Goal: Complete application form

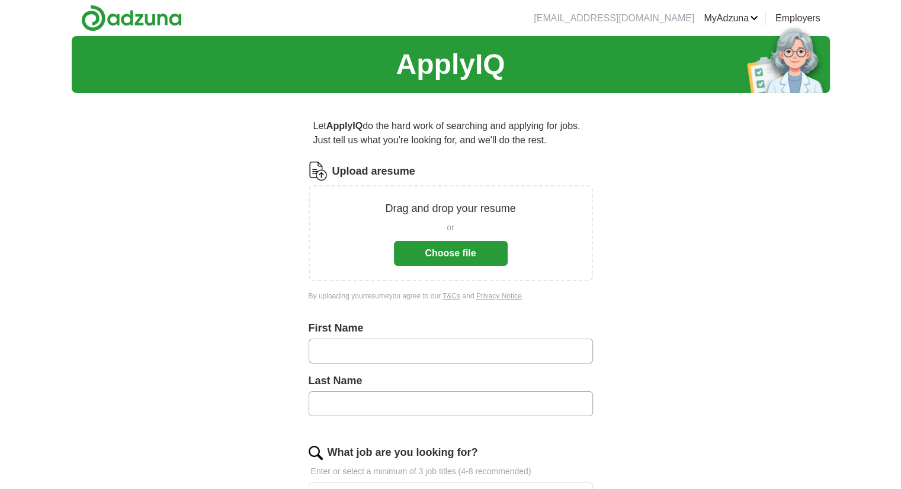
click at [456, 247] on button "Choose file" at bounding box center [451, 253] width 114 height 25
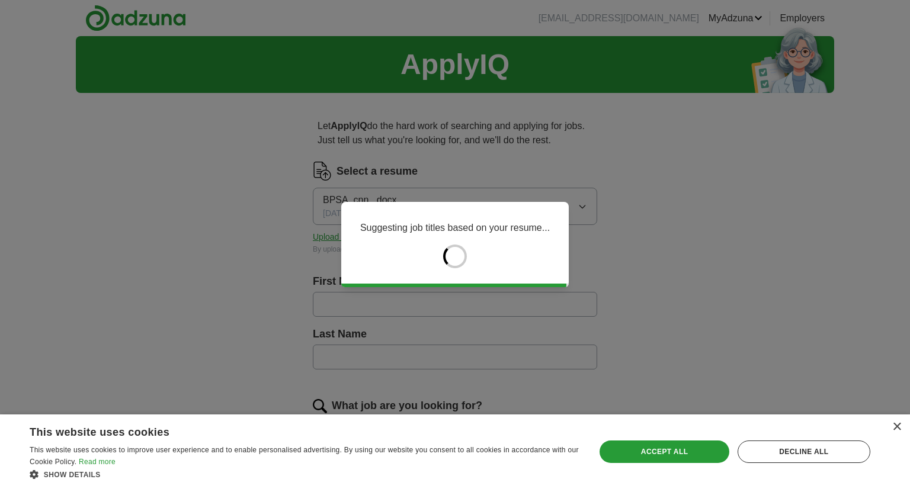
type input "******"
type input "*********"
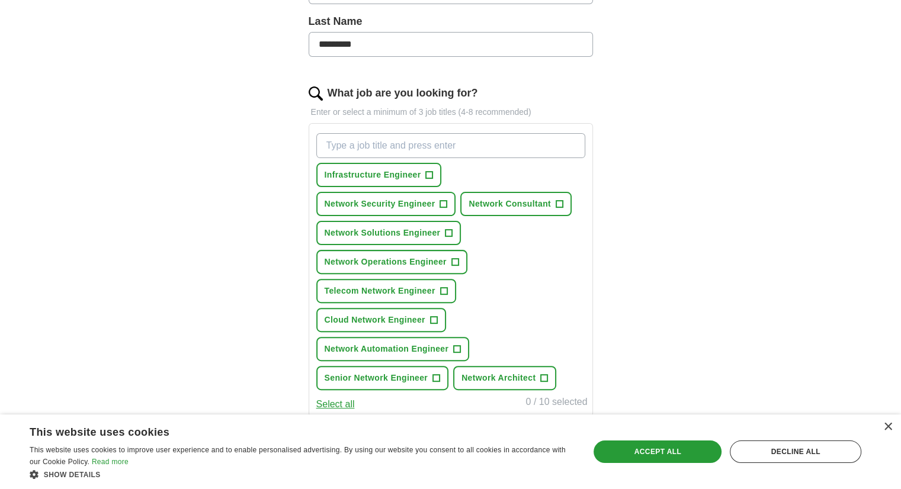
scroll to position [313, 0]
click at [381, 148] on input "What job are you looking for?" at bounding box center [450, 145] width 269 height 25
type input "technical solution engineer"
click at [447, 200] on span "+" at bounding box center [443, 204] width 7 height 9
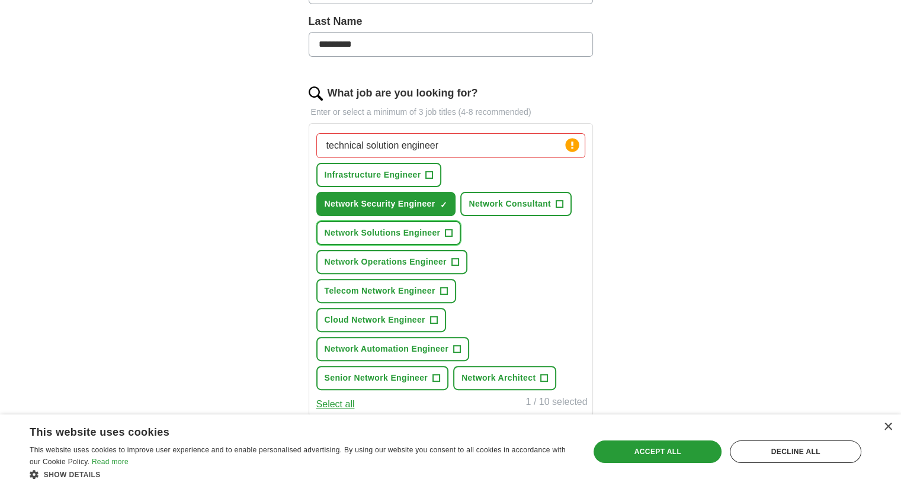
click at [453, 229] on span "+" at bounding box center [448, 233] width 7 height 9
click at [451, 258] on span "+" at bounding box center [454, 262] width 7 height 9
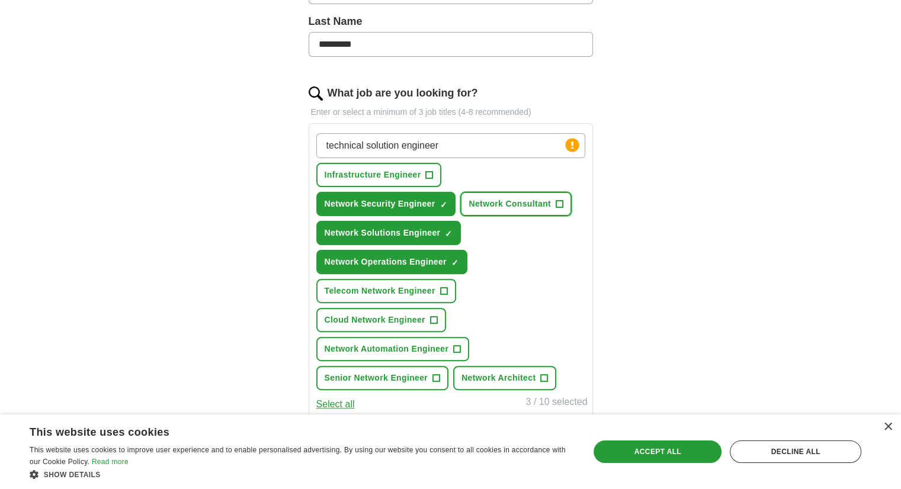
click at [556, 200] on span "+" at bounding box center [559, 204] width 7 height 9
click at [448, 279] on button "Telecom Network Engineer +" at bounding box center [386, 291] width 140 height 24
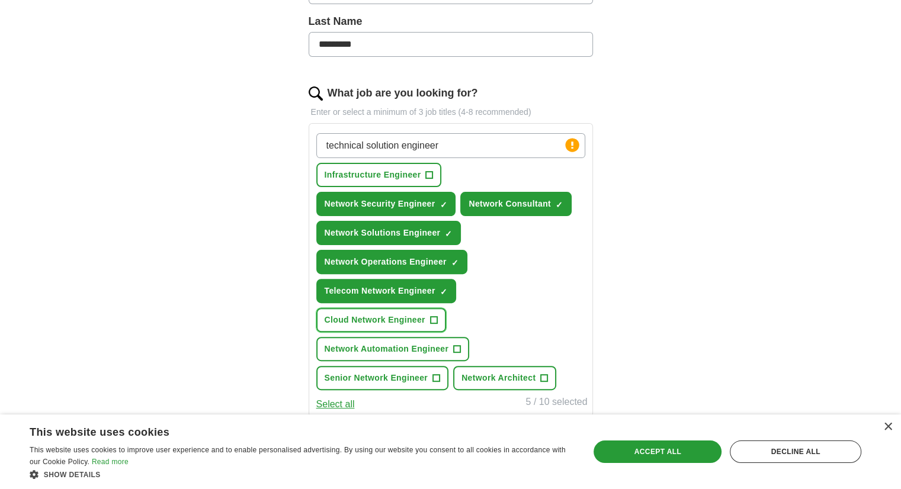
click at [438, 308] on button "Cloud Network Engineer +" at bounding box center [381, 320] width 130 height 24
click at [454, 345] on span "+" at bounding box center [457, 349] width 7 height 9
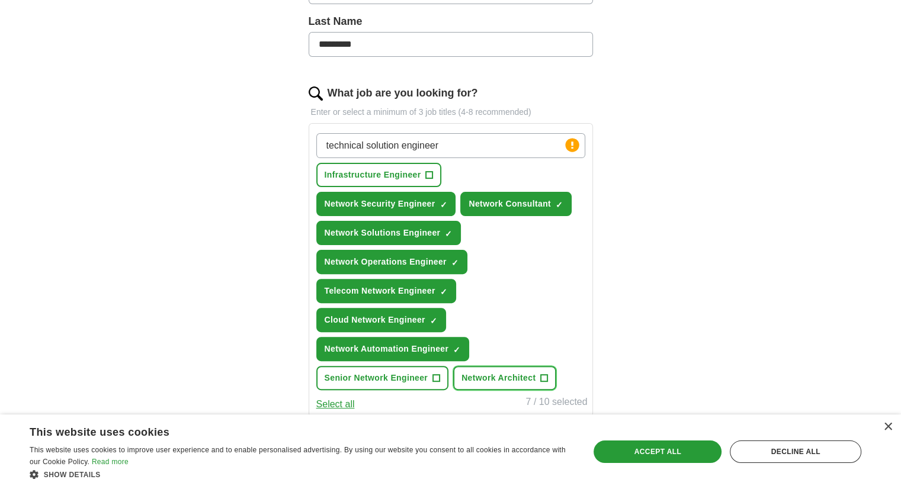
click at [490, 372] on span "Network Architect" at bounding box center [498, 378] width 74 height 12
click at [441, 366] on button "Senior Network Engineer +" at bounding box center [382, 378] width 133 height 24
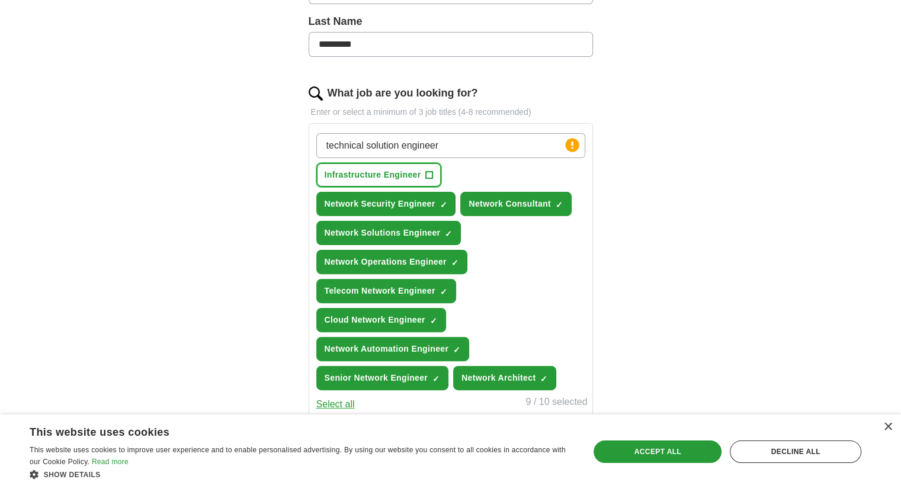
click at [428, 176] on span "+" at bounding box center [429, 175] width 7 height 9
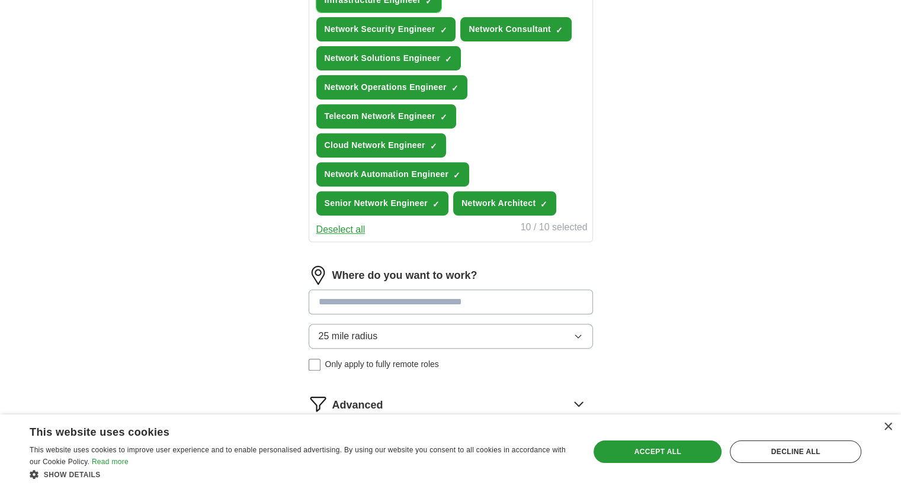
scroll to position [516, 0]
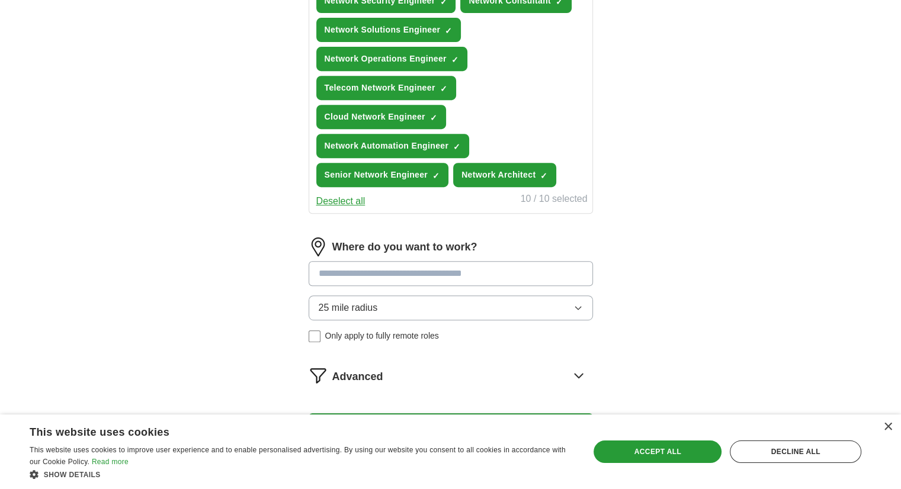
click at [474, 261] on input at bounding box center [451, 273] width 284 height 25
type input "**"
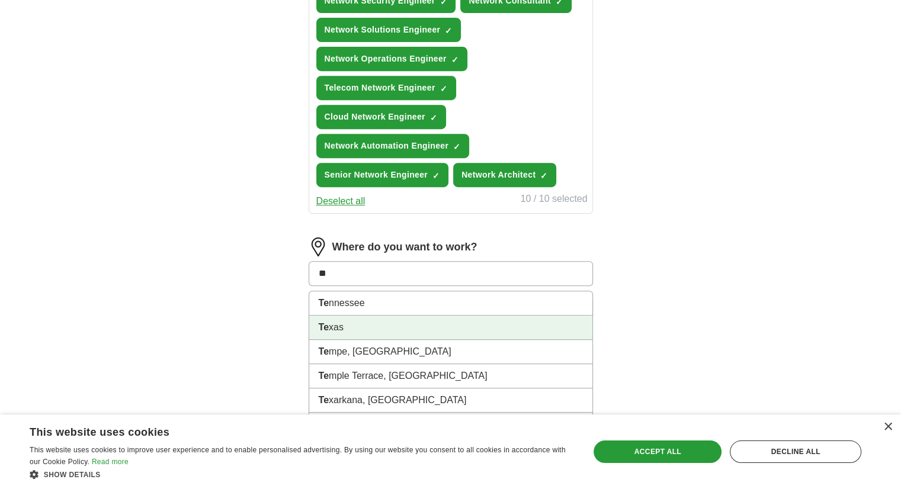
click at [436, 316] on li "Te xas" at bounding box center [450, 328] width 283 height 24
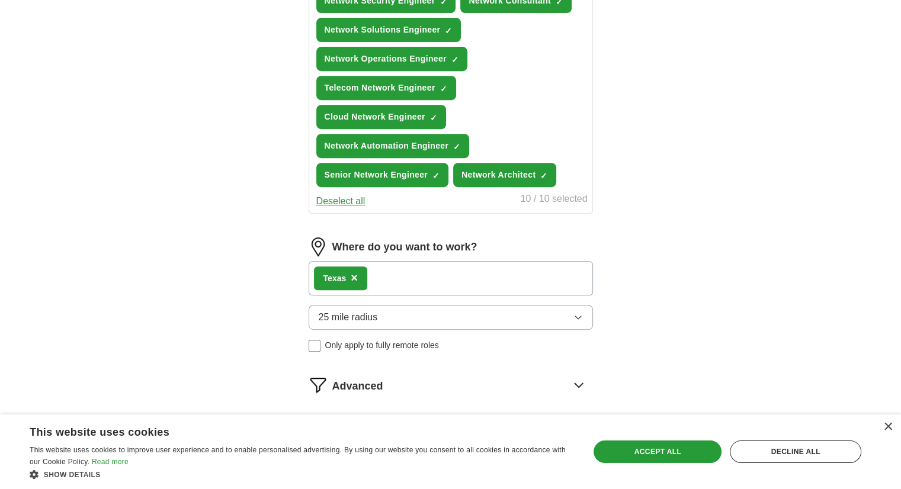
scroll to position [592, 0]
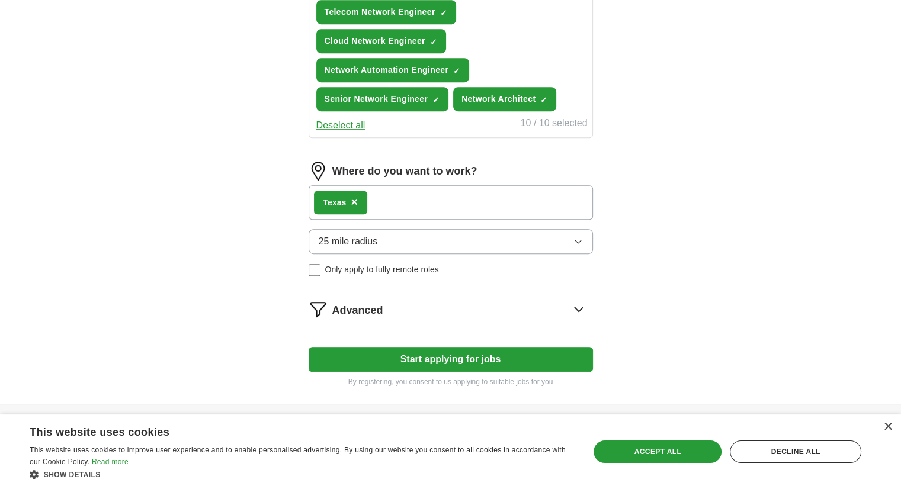
click at [431, 347] on button "Start applying for jobs" at bounding box center [451, 359] width 284 height 25
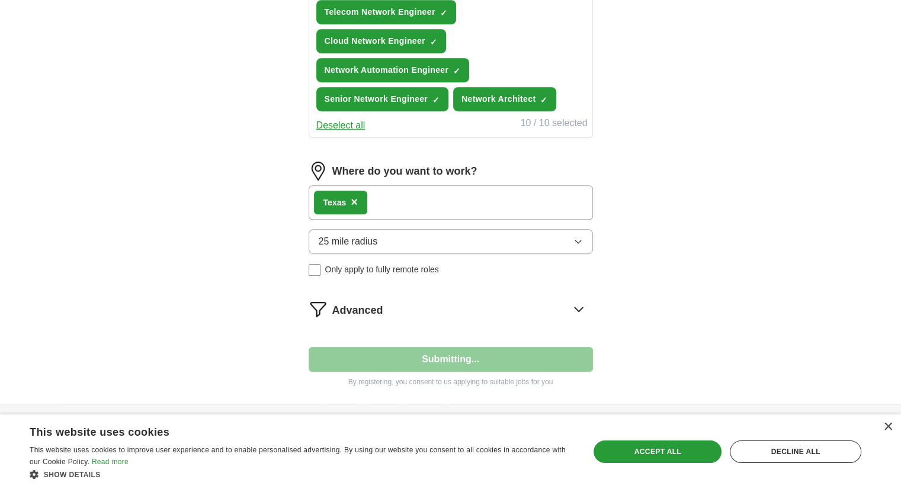
select select "**"
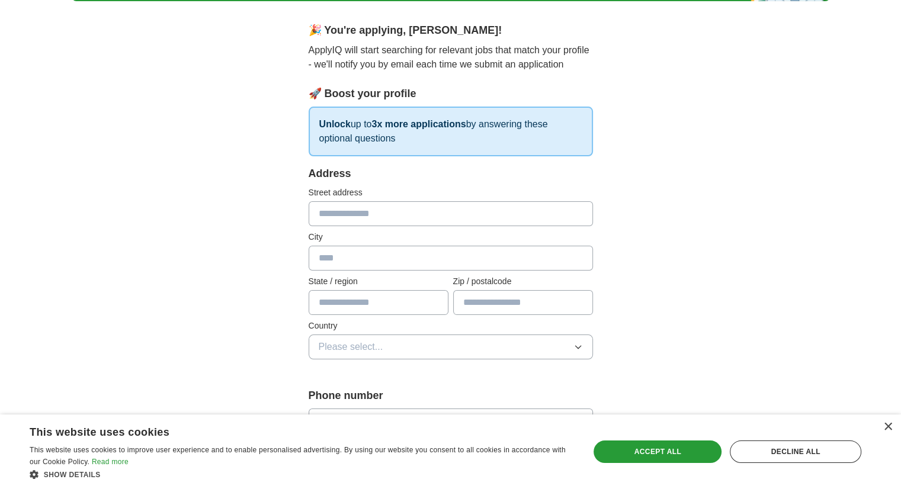
scroll to position [78, 0]
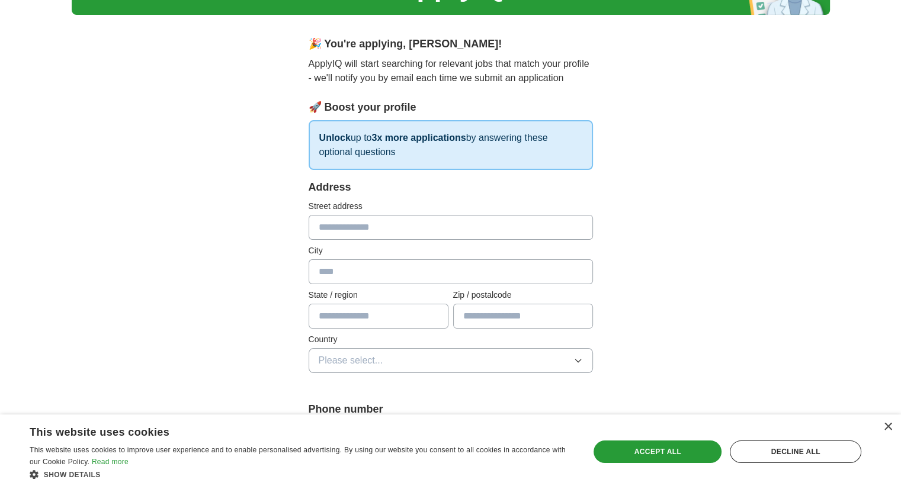
click at [431, 225] on input "text" at bounding box center [451, 227] width 284 height 25
type input "**********"
click at [396, 273] on input "text" at bounding box center [451, 271] width 284 height 25
type input "********"
click at [372, 313] on input "text" at bounding box center [379, 316] width 140 height 25
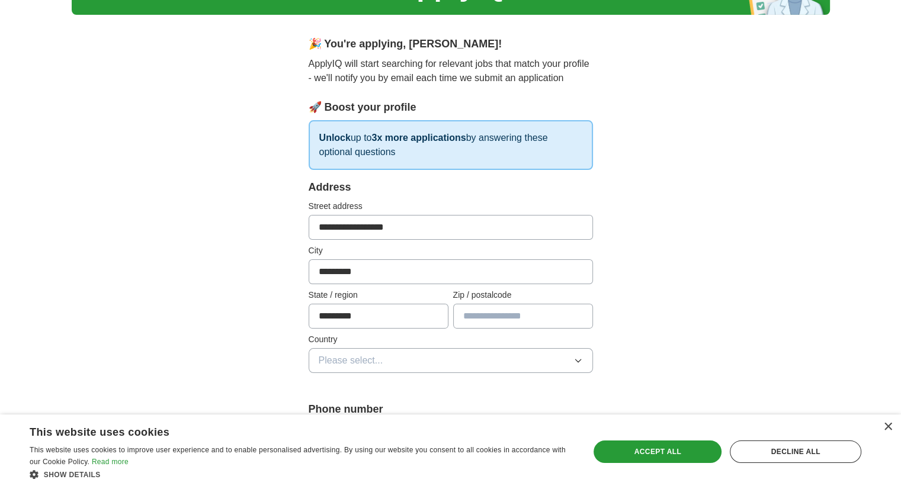
type input "********"
click at [478, 313] on input "text" at bounding box center [523, 316] width 140 height 25
type input "*****"
click at [464, 352] on button "Please select..." at bounding box center [451, 360] width 284 height 25
click at [431, 408] on div "[GEOGRAPHIC_DATA]" at bounding box center [451, 412] width 264 height 14
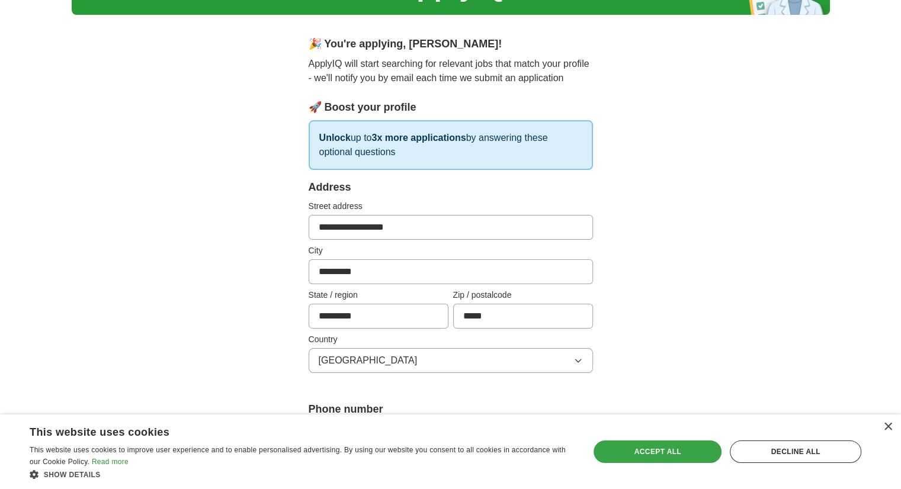
click at [613, 445] on div "Accept all" at bounding box center [658, 452] width 128 height 23
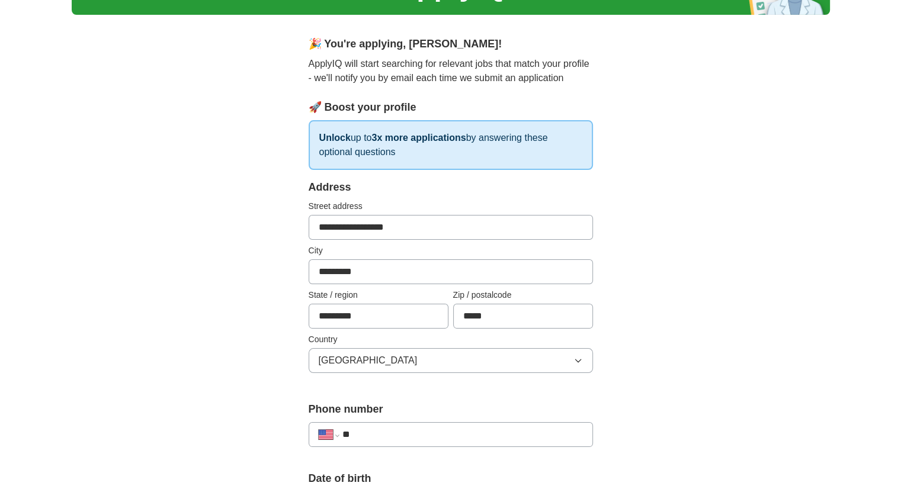
click at [479, 432] on input "**" at bounding box center [462, 435] width 241 height 14
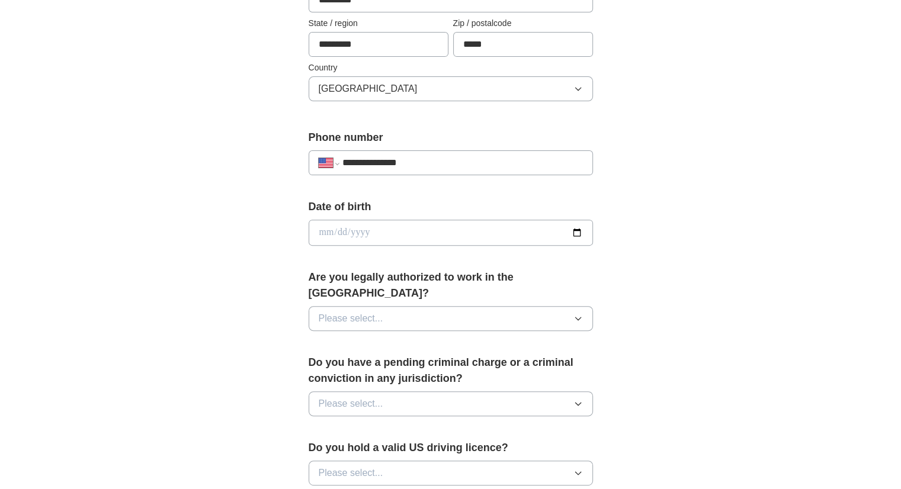
scroll to position [353, 0]
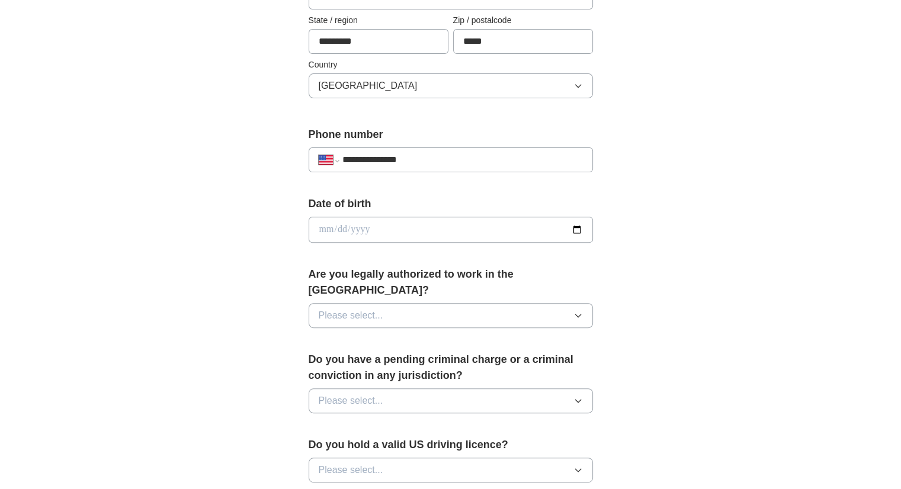
type input "**********"
click at [458, 225] on input "date" at bounding box center [451, 230] width 284 height 26
type input "**********"
click at [431, 303] on button "Please select..." at bounding box center [451, 315] width 284 height 25
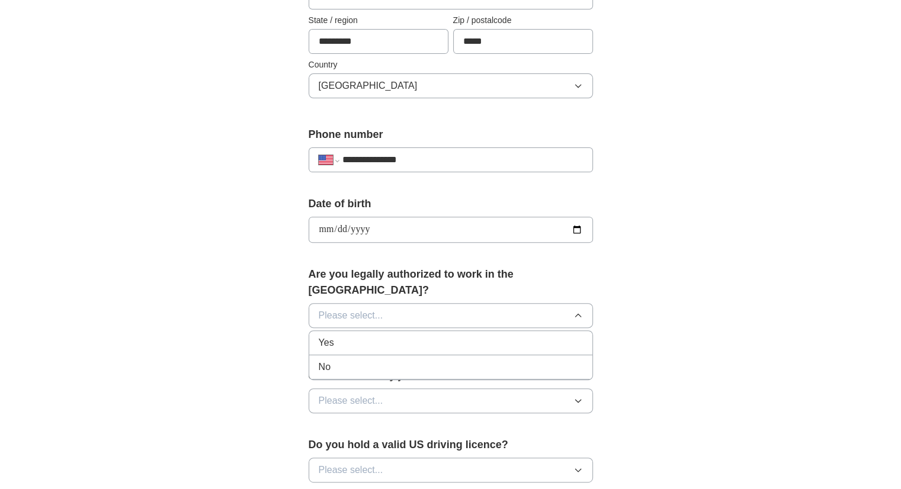
click at [365, 336] on div "Yes" at bounding box center [451, 343] width 264 height 14
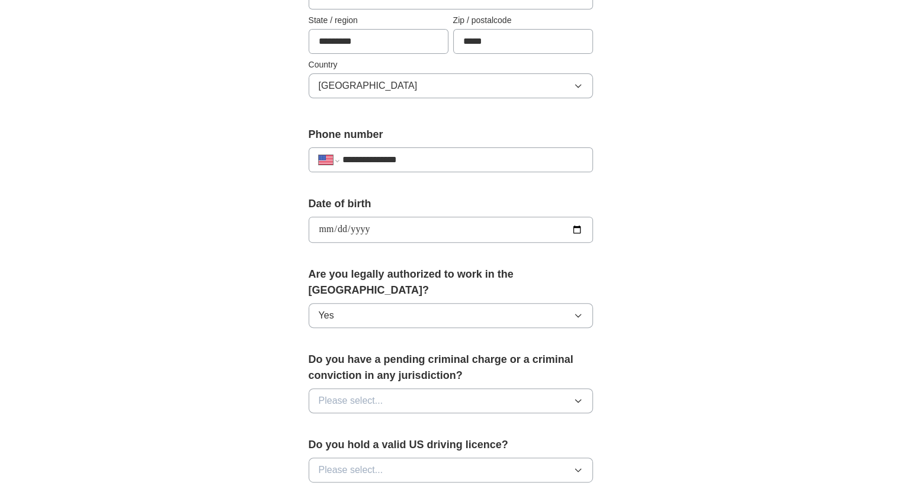
click at [358, 394] on span "Please select..." at bounding box center [351, 401] width 65 height 14
click at [338, 445] on div "No" at bounding box center [451, 452] width 264 height 14
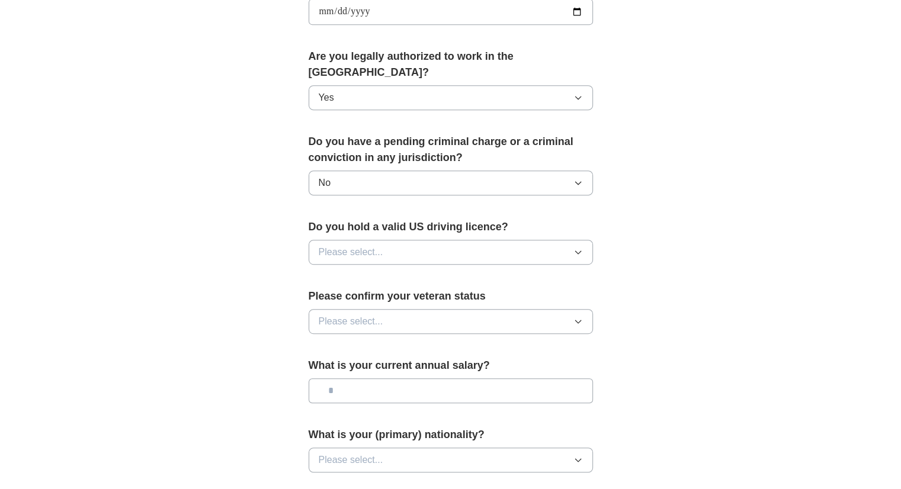
scroll to position [577, 0]
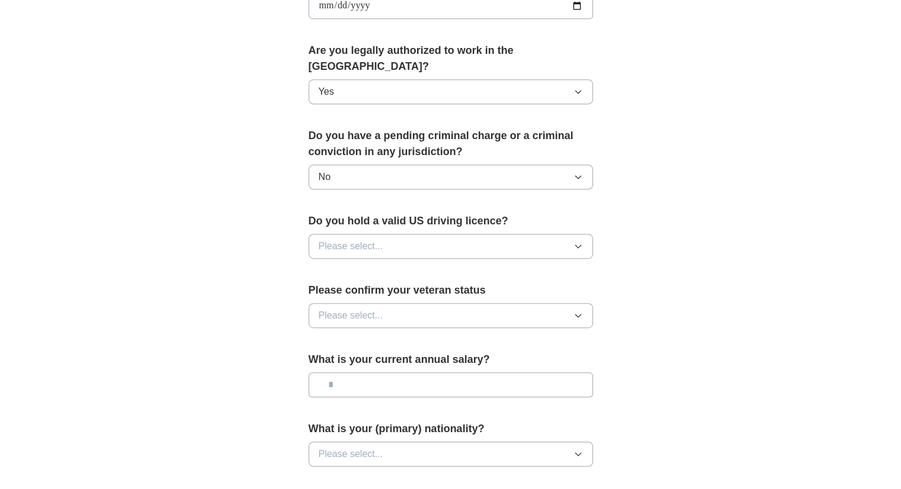
click at [381, 239] on span "Please select..." at bounding box center [351, 246] width 65 height 14
click at [357, 262] on li "Yes" at bounding box center [450, 274] width 283 height 24
click at [348, 309] on span "Please select..." at bounding box center [351, 316] width 65 height 14
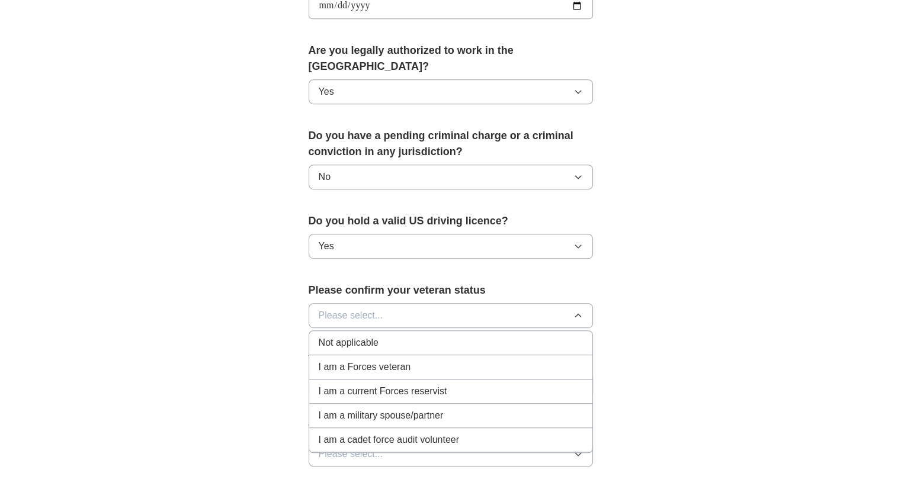
click at [338, 336] on span "Not applicable" at bounding box center [349, 343] width 60 height 14
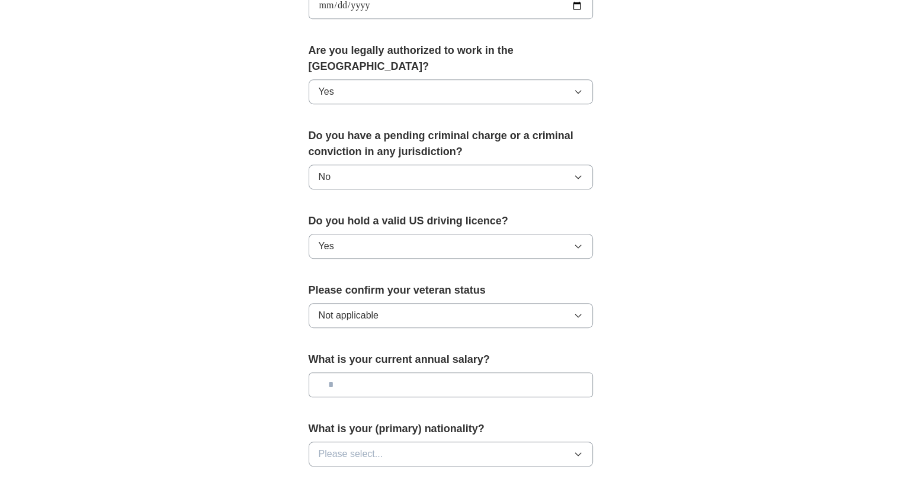
click at [344, 373] on input "text" at bounding box center [451, 385] width 284 height 25
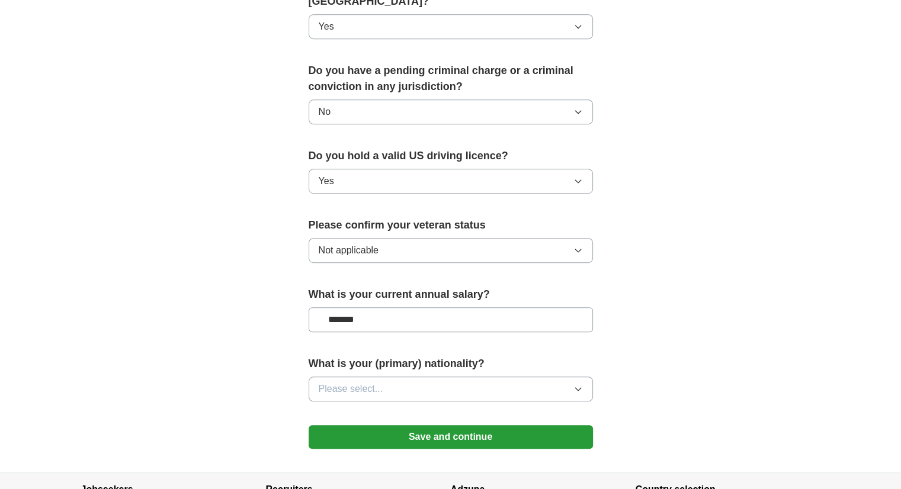
scroll to position [642, 0]
type input "*******"
click at [403, 377] on button "Please select..." at bounding box center [451, 389] width 284 height 25
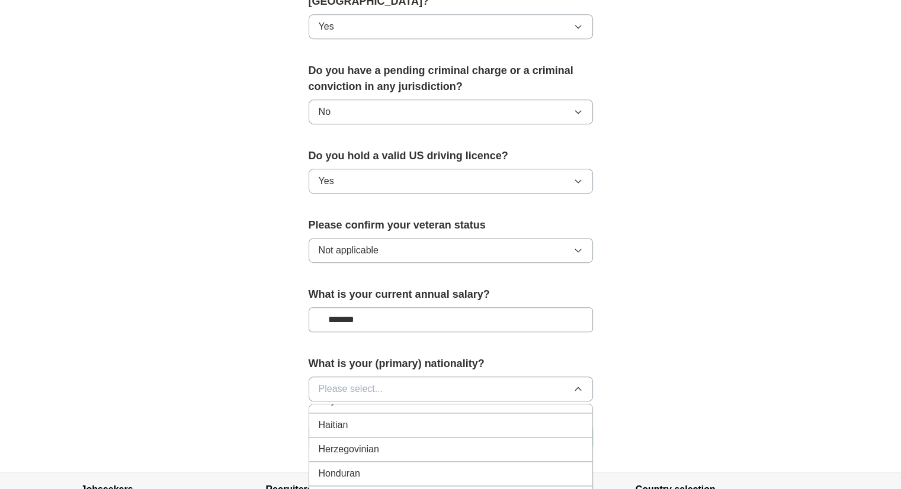
click at [413, 459] on div "[DEMOGRAPHIC_DATA]" at bounding box center [451, 466] width 264 height 14
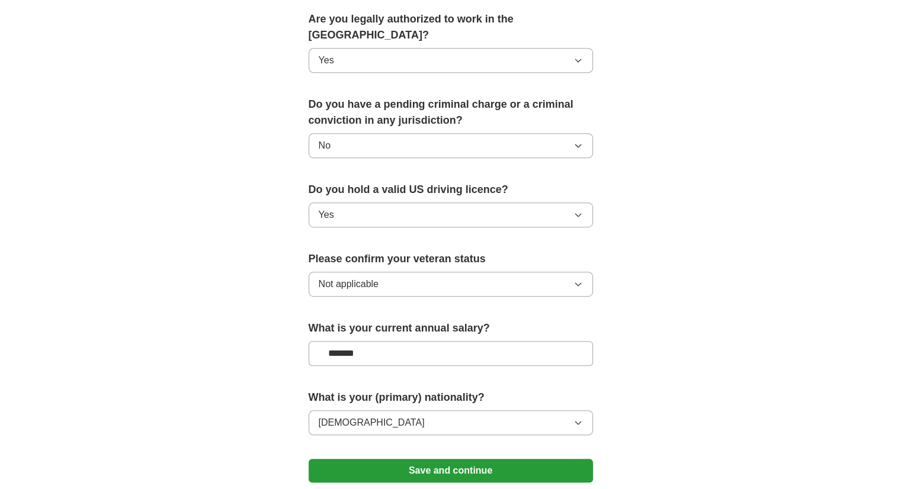
scroll to position [603, 0]
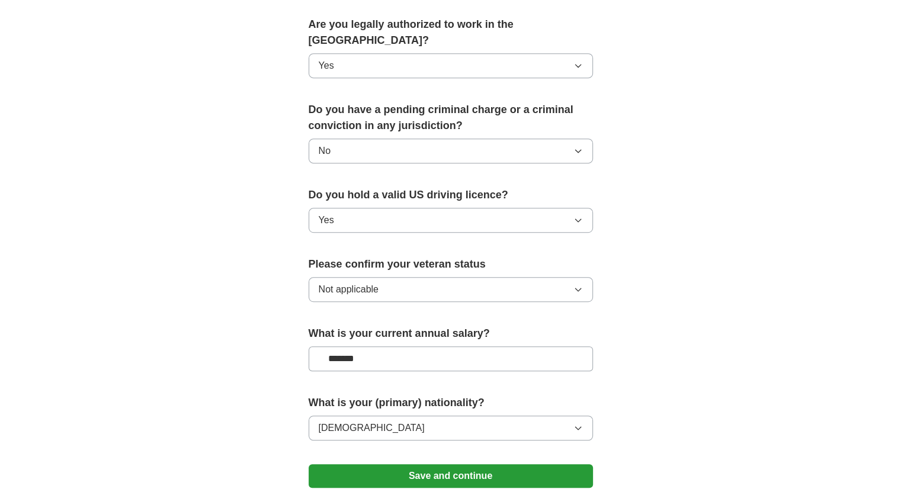
click at [408, 416] on button "[DEMOGRAPHIC_DATA]" at bounding box center [451, 428] width 284 height 25
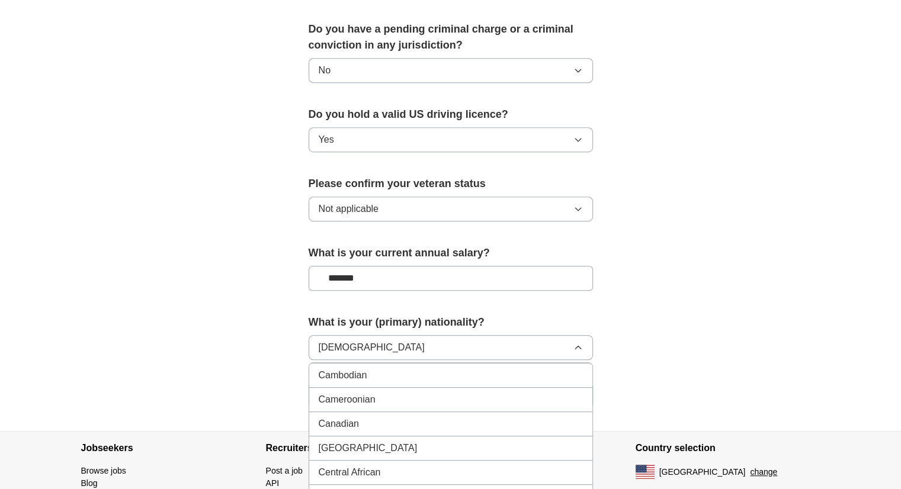
scroll to position [778, 0]
click at [396, 386] on li "Cameroonian" at bounding box center [450, 398] width 283 height 24
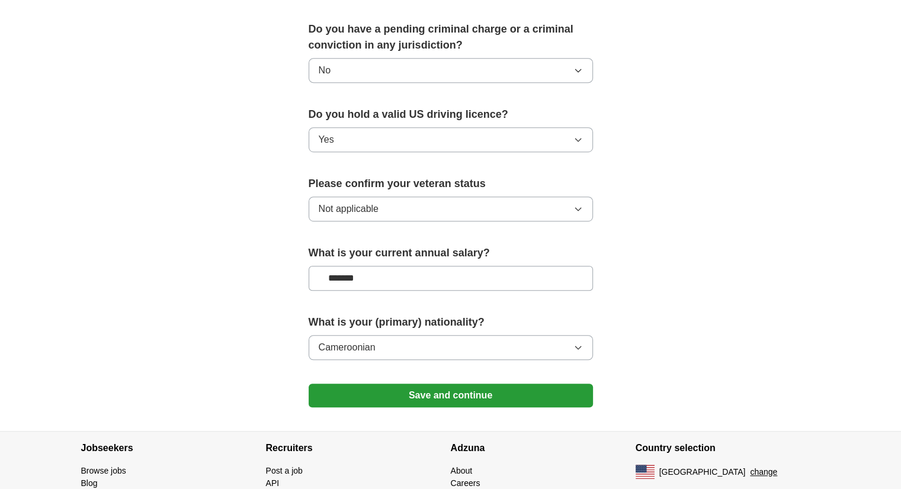
scroll to position [726, 0]
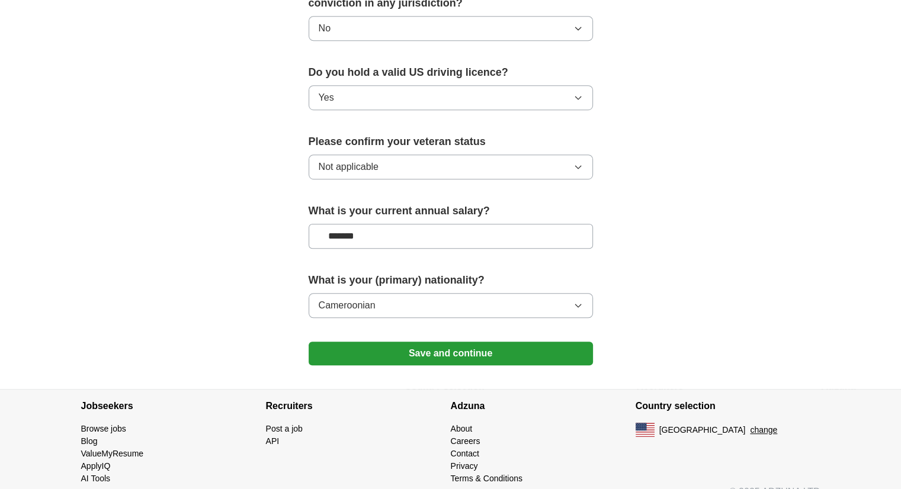
click at [388, 293] on button "Cameroonian" at bounding box center [451, 305] width 284 height 25
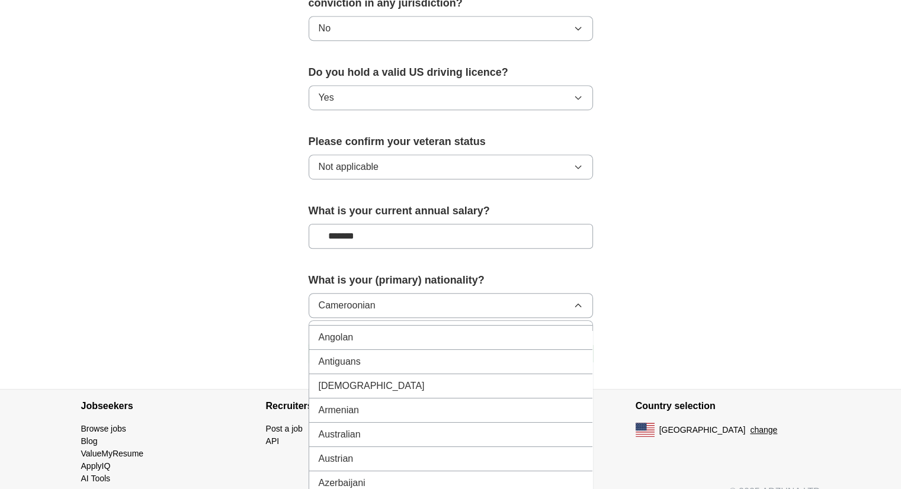
scroll to position [147, 0]
click at [374, 373] on div "[DEMOGRAPHIC_DATA]" at bounding box center [451, 380] width 264 height 14
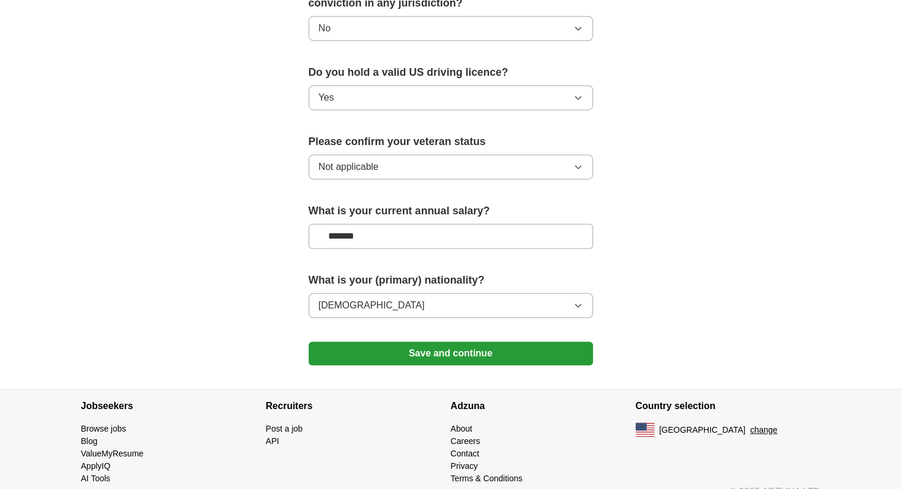
click at [381, 293] on button "[DEMOGRAPHIC_DATA]" at bounding box center [451, 305] width 284 height 25
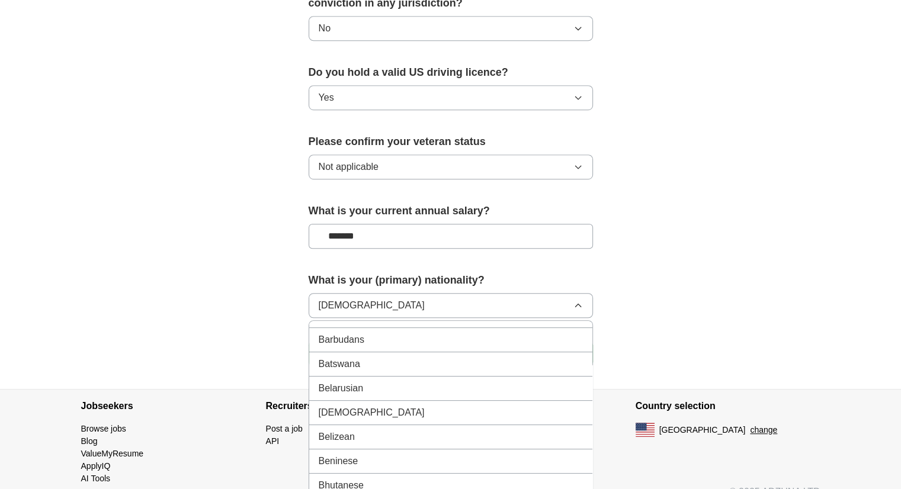
scroll to position [409, 0]
click at [392, 351] on li "Batswana" at bounding box center [450, 363] width 283 height 24
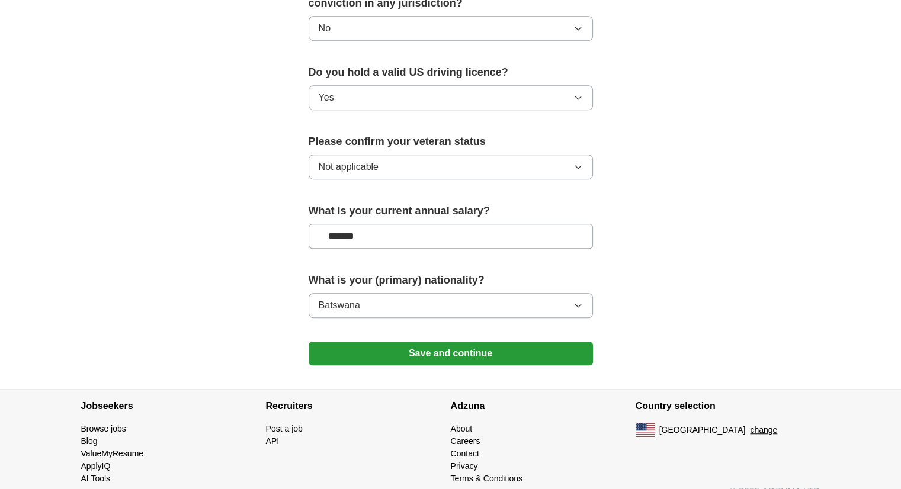
click at [396, 293] on button "Batswana" at bounding box center [451, 305] width 284 height 25
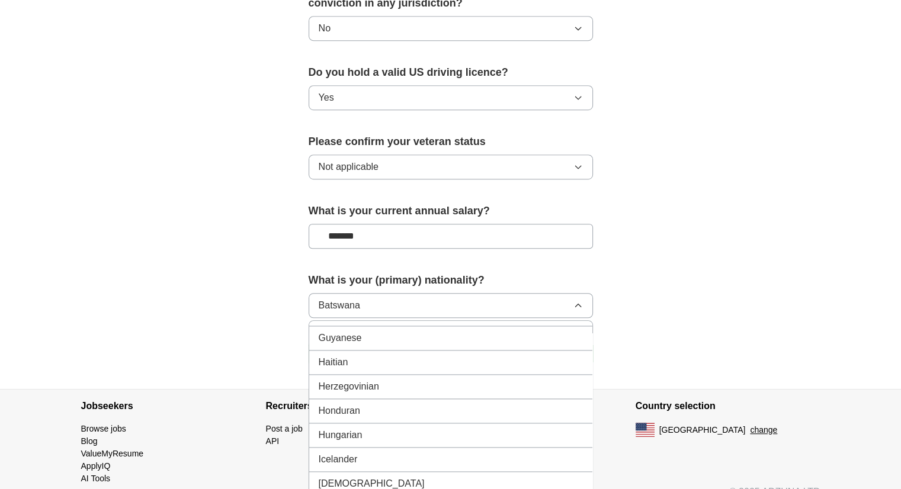
scroll to position [1942, 0]
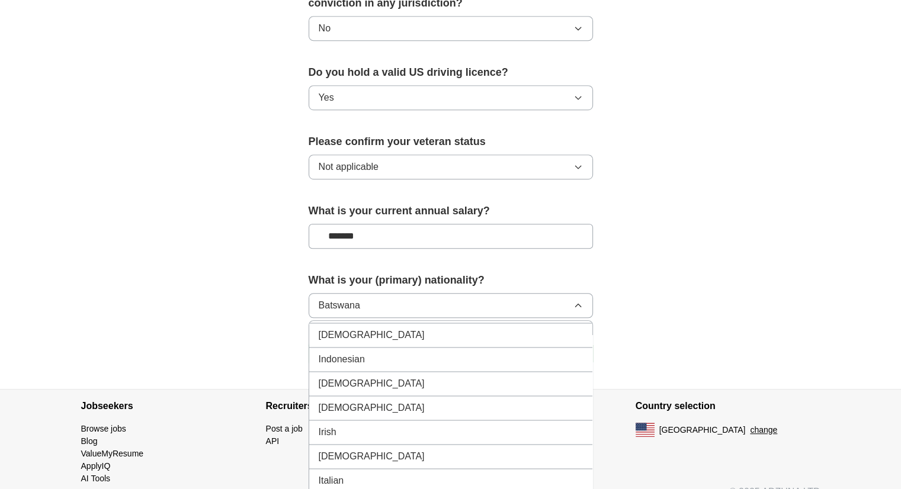
click at [430, 328] on div "[DEMOGRAPHIC_DATA]" at bounding box center [451, 335] width 264 height 14
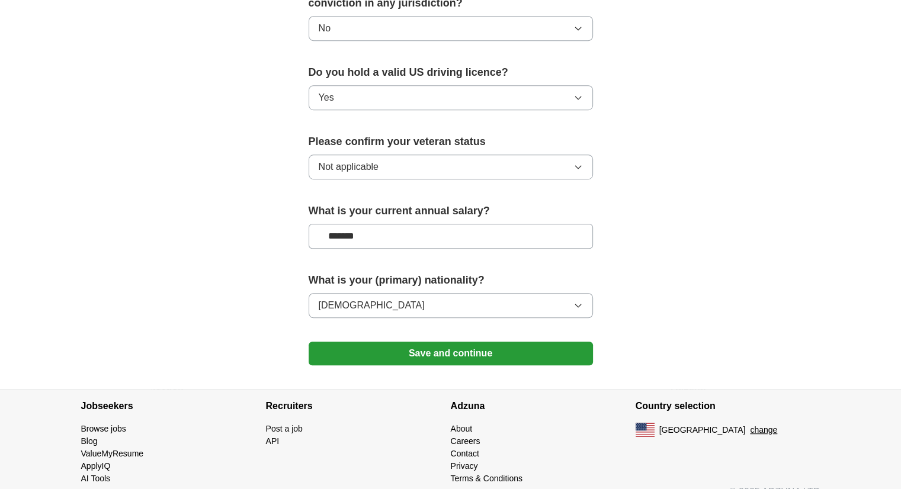
click at [437, 345] on button "Save and continue" at bounding box center [451, 354] width 284 height 24
